Goal: Task Accomplishment & Management: Manage account settings

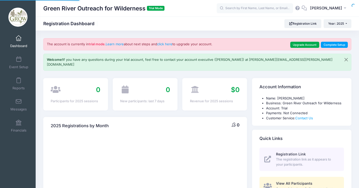
select select
click at [343, 8] on button "IR [PERSON_NAME]" at bounding box center [329, 9] width 45 height 12
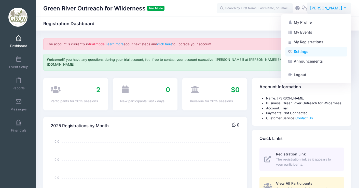
click at [306, 51] on link "Settings" at bounding box center [316, 52] width 62 height 10
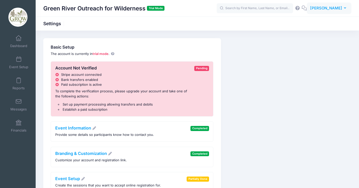
click at [326, 9] on span "[PERSON_NAME]" at bounding box center [326, 8] width 32 height 6
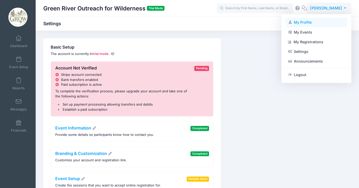
click at [319, 18] on link "My Profile" at bounding box center [316, 23] width 62 height 10
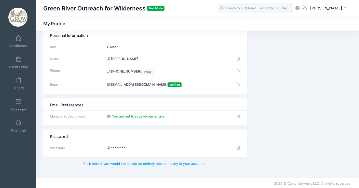
scroll to position [11, 0]
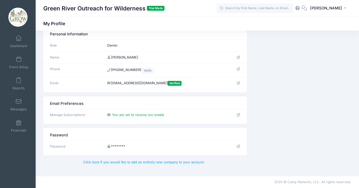
click at [238, 116] on icon at bounding box center [238, 114] width 4 height 3
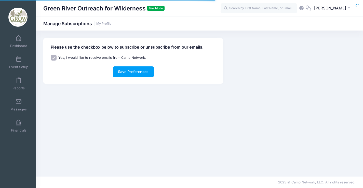
click at [50, 57] on div "Please use the checkbox below to subscribe or unsubscribe from our emails. Yes,…" at bounding box center [133, 61] width 180 height 46
click at [52, 58] on input "Yes, I would like to receive emails from Camp Network." at bounding box center [54, 58] width 6 height 6
checkbox input "false"
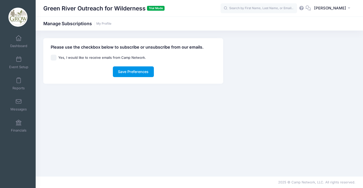
click at [132, 74] on button "Save Preferences" at bounding box center [133, 71] width 41 height 11
